Goal: Task Accomplishment & Management: Complete application form

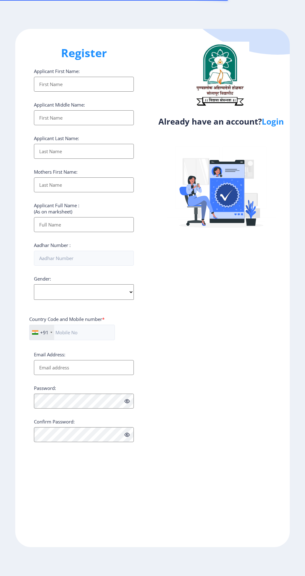
select select
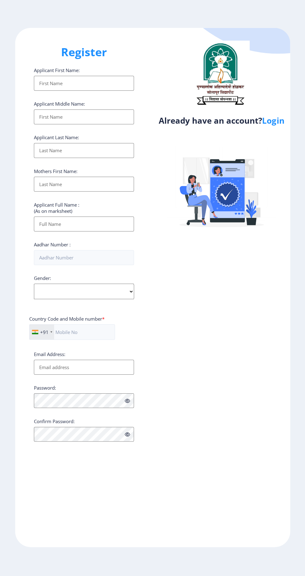
scroll to position [0, 0]
click at [278, 123] on link "Login" at bounding box center [272, 121] width 22 height 11
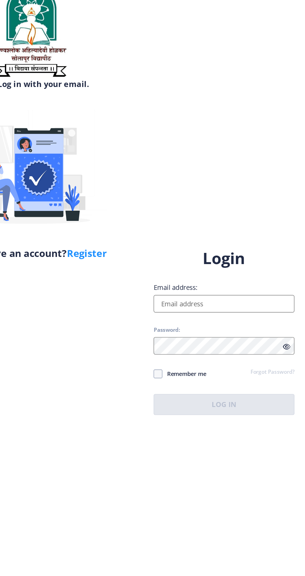
select select
